Goal: Use online tool/utility: Utilize a website feature to perform a specific function

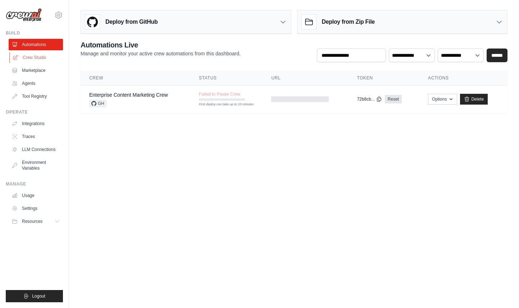
click at [36, 56] on link "Crew Studio" at bounding box center [36, 58] width 54 height 12
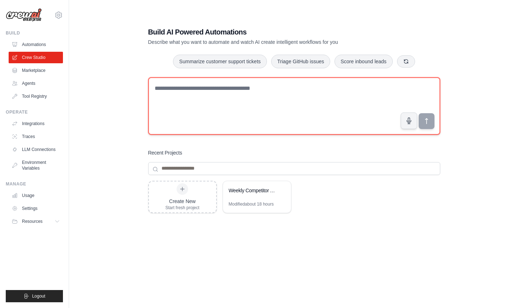
click at [232, 101] on textarea at bounding box center [294, 106] width 292 height 58
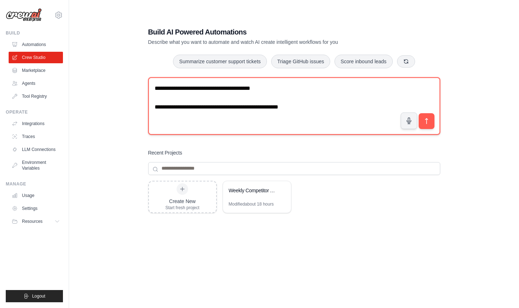
click at [171, 108] on textarea "**********" at bounding box center [294, 106] width 292 height 58
type textarea "**********"
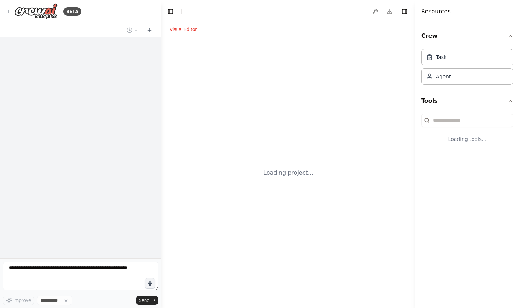
select select "****"
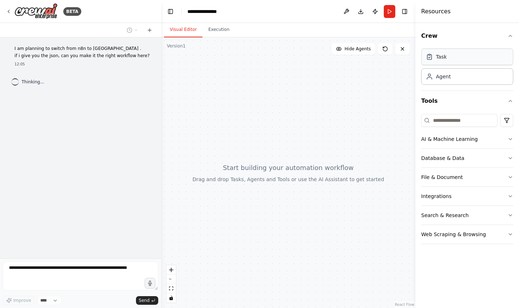
click at [473, 58] on div "Task" at bounding box center [467, 57] width 92 height 17
click at [477, 56] on div "Task" at bounding box center [467, 57] width 92 height 17
click at [471, 80] on div "Agent" at bounding box center [467, 76] width 92 height 17
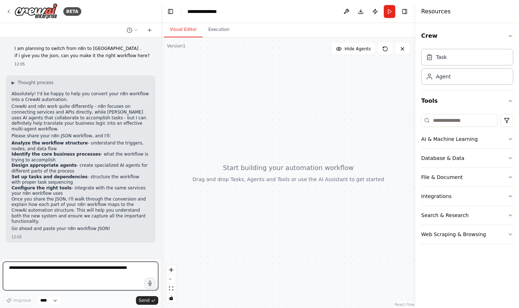
click at [49, 278] on textarea at bounding box center [80, 276] width 155 height 29
paste textarea "**********"
type textarea "**********"
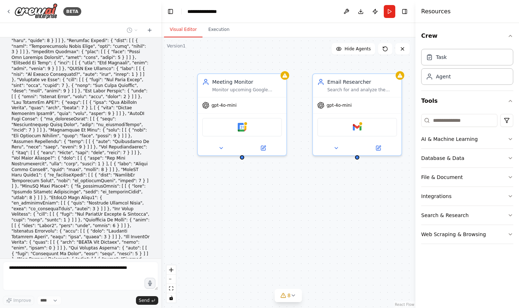
scroll to position [3752, 0]
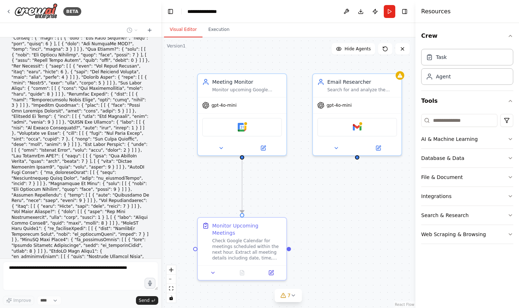
scroll to position [3685, 0]
drag, startPoint x: 61, startPoint y: 199, endPoint x: 12, endPoint y: 193, distance: 49.2
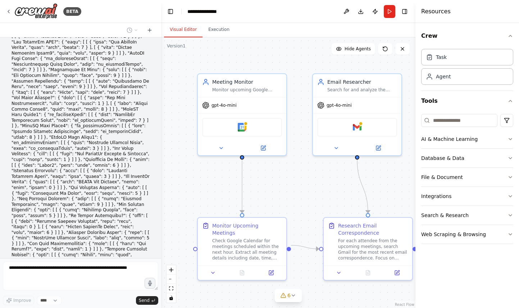
scroll to position [3780, 0]
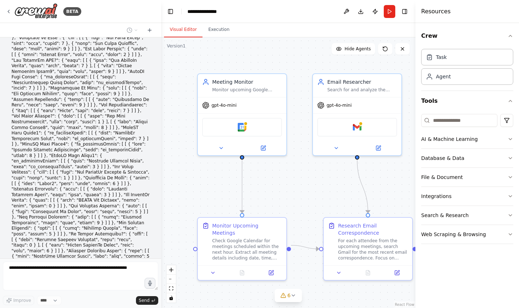
drag, startPoint x: 124, startPoint y: 109, endPoint x: 10, endPoint y: 112, distance: 113.7
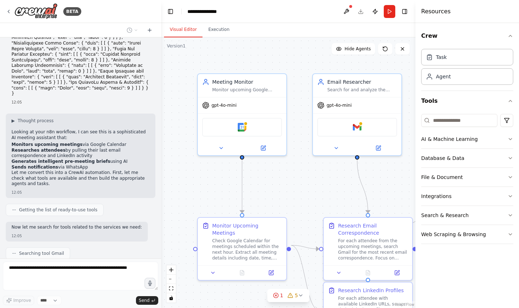
scroll to position [4056, 0]
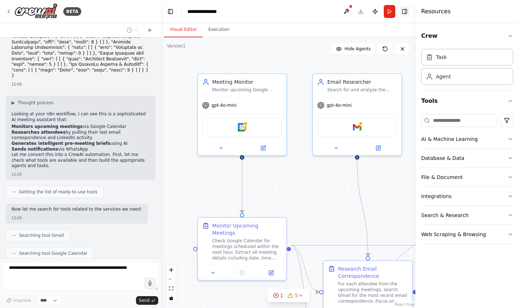
click at [407, 10] on button "Toggle Right Sidebar" at bounding box center [405, 11] width 10 height 10
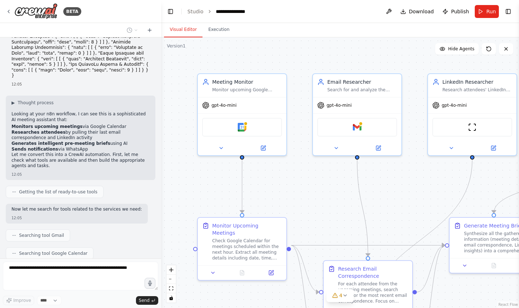
scroll to position [4074, 0]
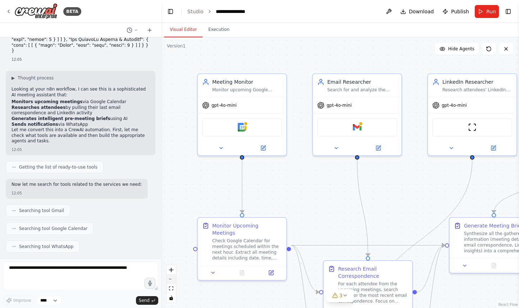
click at [172, 280] on button "zoom out" at bounding box center [171, 279] width 9 height 9
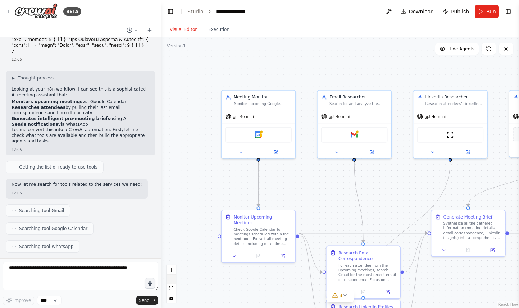
scroll to position [4118, 0]
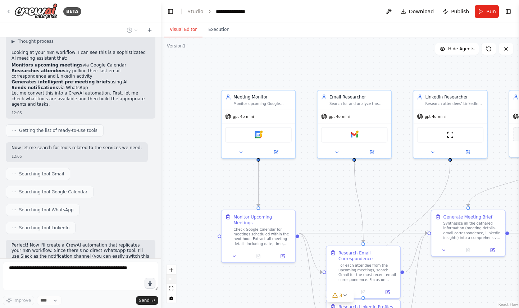
click at [172, 280] on button "zoom out" at bounding box center [171, 279] width 9 height 9
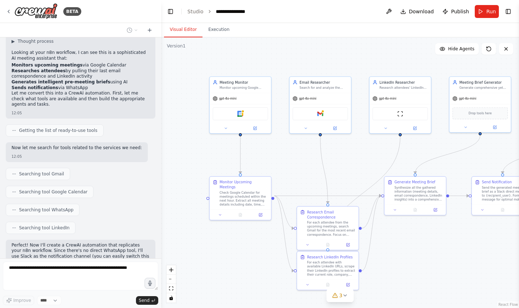
drag, startPoint x: 326, startPoint y: 201, endPoint x: 295, endPoint y: 174, distance: 41.8
click at [295, 174] on div ".deletable-edge-delete-btn { width: 20px; height: 20px; border: 0px solid #ffff…" at bounding box center [340, 172] width 358 height 271
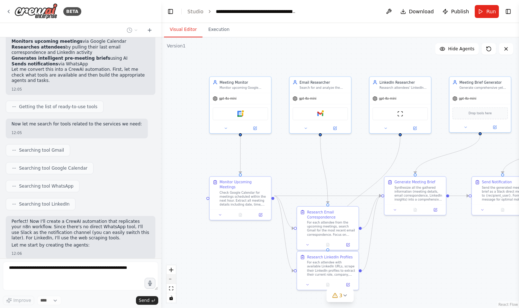
click at [172, 279] on icon "zoom out" at bounding box center [171, 279] width 4 height 1
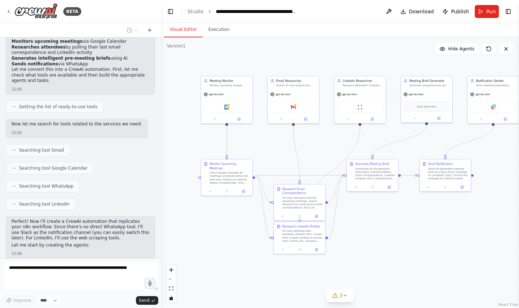
drag, startPoint x: 265, startPoint y: 251, endPoint x: 235, endPoint y: 234, distance: 34.5
click at [235, 234] on div ".deletable-edge-delete-btn { width: 20px; height: 20px; border: 0px solid #ffff…" at bounding box center [340, 172] width 358 height 271
click at [170, 280] on button "zoom out" at bounding box center [171, 279] width 9 height 9
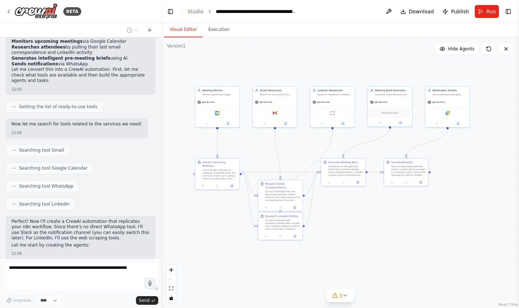
drag, startPoint x: 271, startPoint y: 260, endPoint x: 246, endPoint y: 257, distance: 25.0
click at [246, 257] on div ".deletable-edge-delete-btn { width: 20px; height: 20px; border: 0px solid #ffff…" at bounding box center [340, 172] width 358 height 271
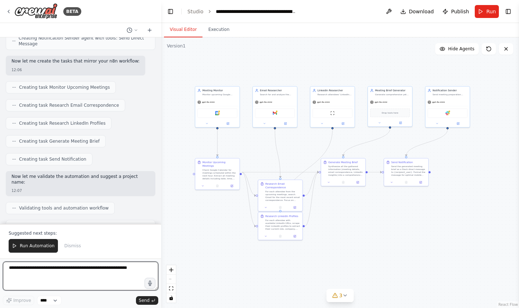
scroll to position [4464, 0]
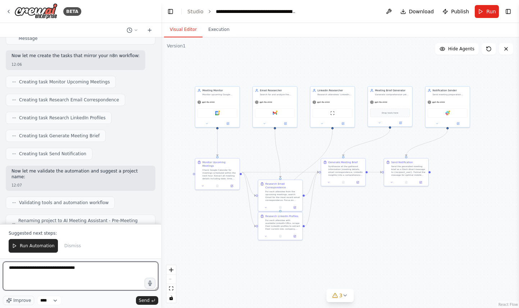
type textarea "**********"
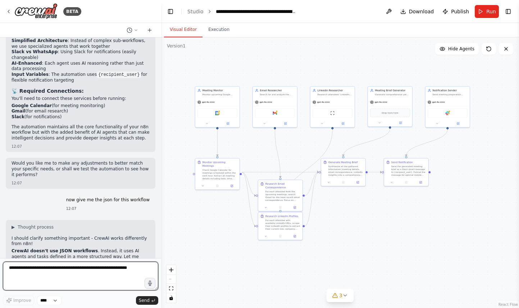
scroll to position [4825, 0]
